Goal: Unclear

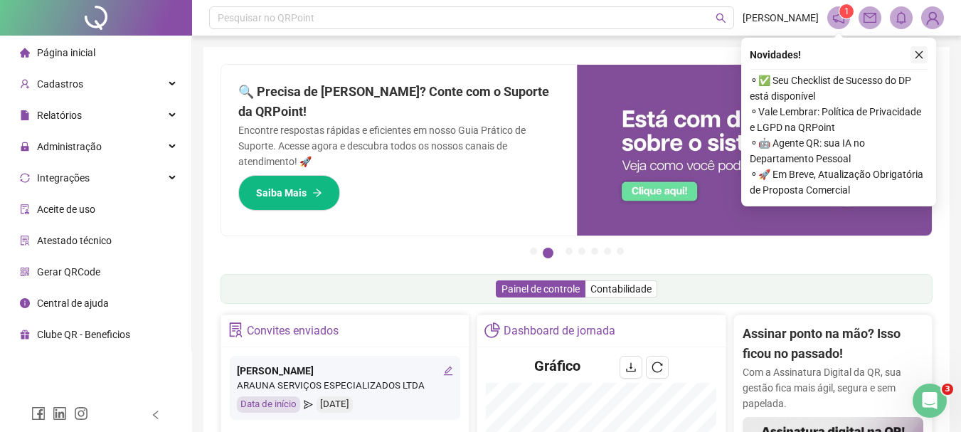
click at [919, 49] on button "button" at bounding box center [919, 54] width 17 height 17
